Goal: Task Accomplishment & Management: Use online tool/utility

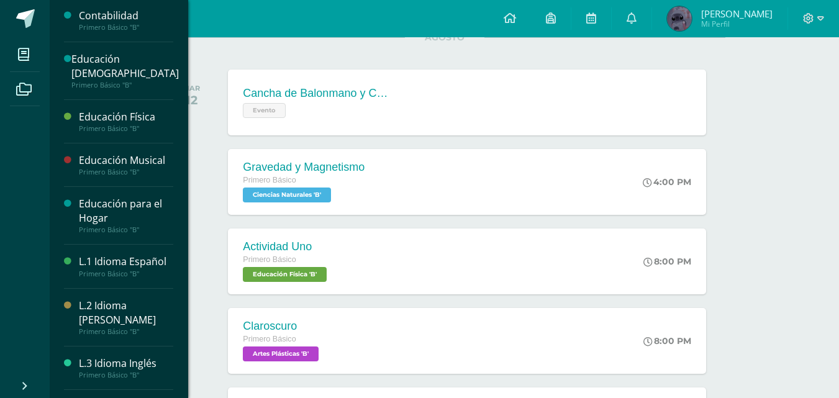
scroll to position [244, 0]
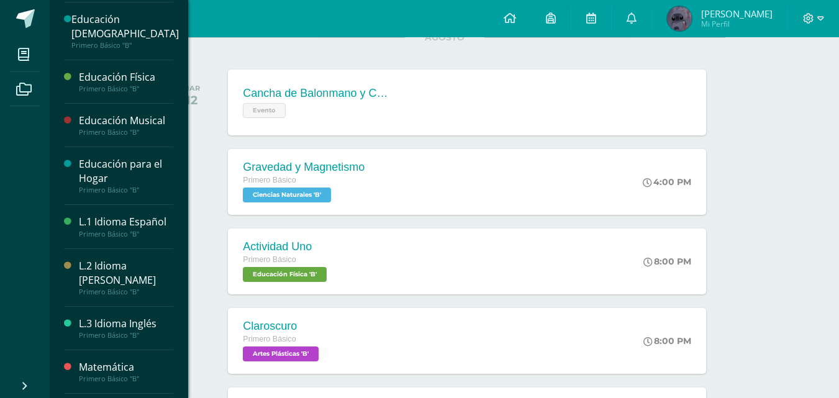
click at [119, 244] on div "L.1 Idioma Español Primero Básico "B"" at bounding box center [118, 226] width 109 height 43
click at [119, 267] on div "L.2 Idioma [PERSON_NAME]" at bounding box center [126, 273] width 94 height 29
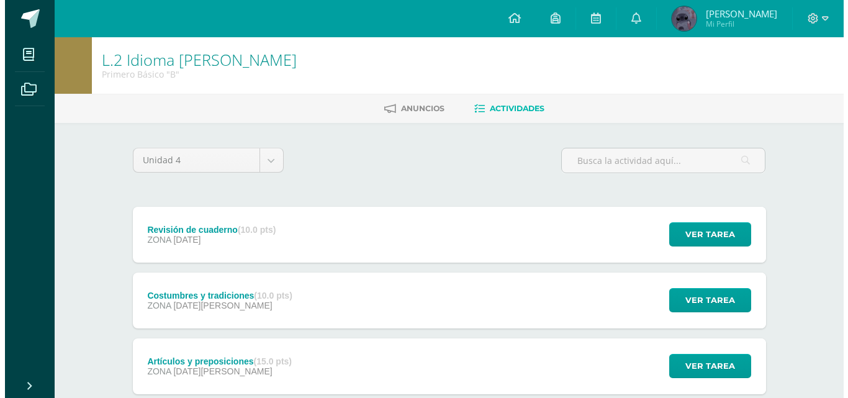
scroll to position [145, 0]
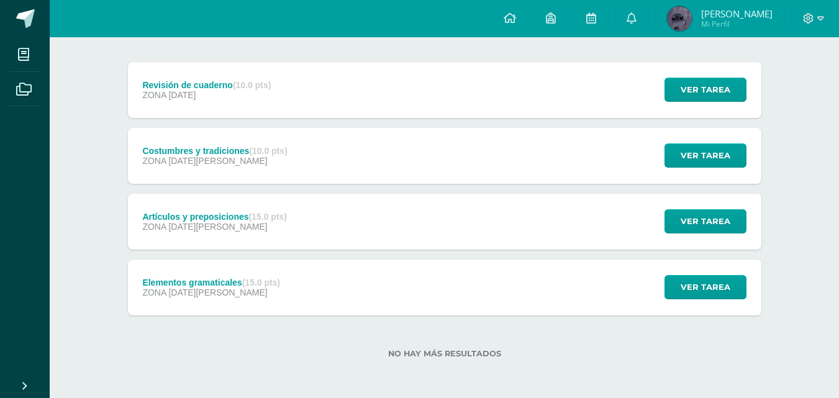
click at [697, 235] on div "Ver tarea" at bounding box center [704, 222] width 116 height 56
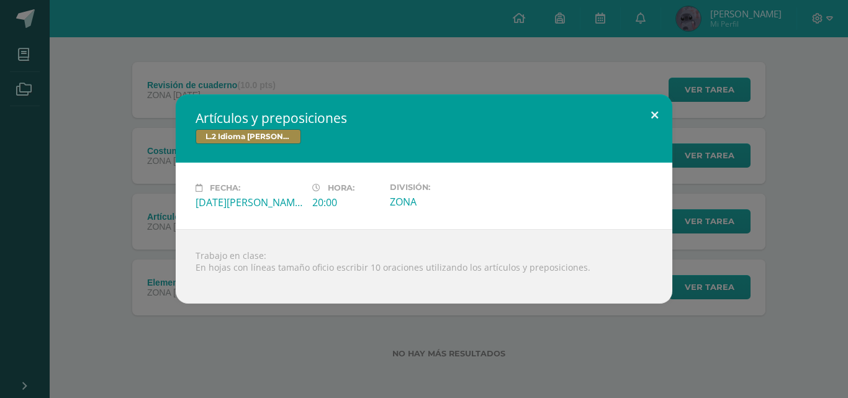
click at [655, 106] on button at bounding box center [654, 115] width 35 height 42
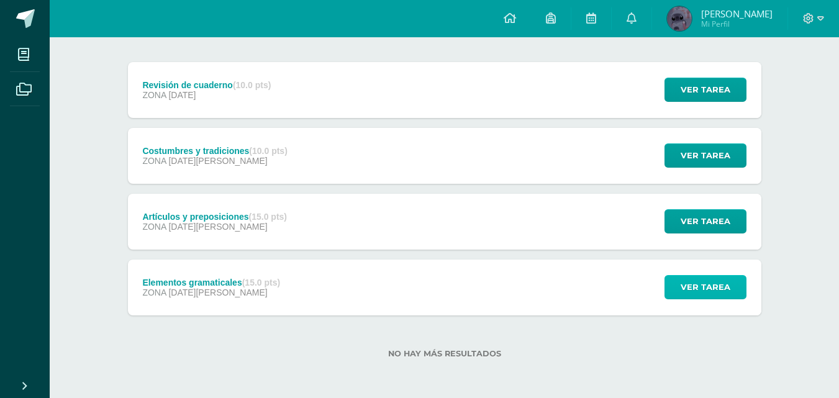
click at [694, 280] on span "Ver tarea" at bounding box center [706, 287] width 50 height 23
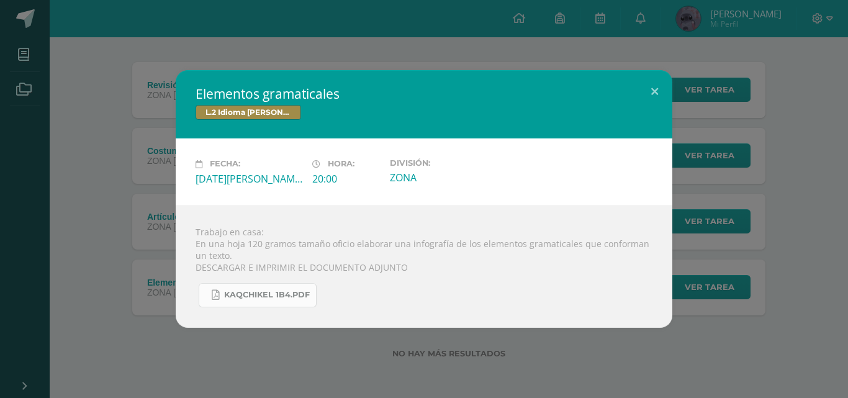
click at [307, 289] on link "KAQCHIKEL 1B4.pdf" at bounding box center [258, 295] width 118 height 24
